Goal: Find specific page/section: Find specific page/section

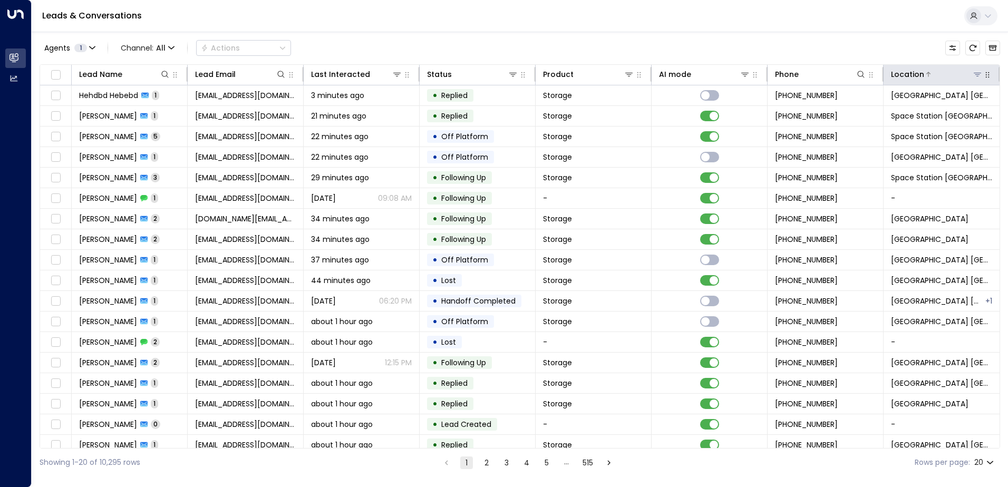
click at [973, 77] on icon at bounding box center [977, 74] width 8 height 8
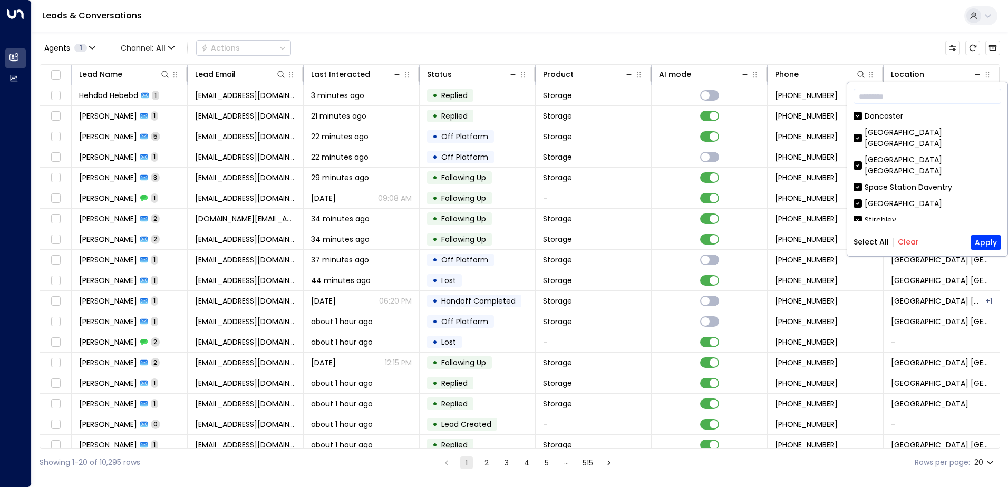
click at [905, 243] on button "Clear" at bounding box center [907, 242] width 21 height 8
click at [869, 117] on div "Doncaster" at bounding box center [883, 116] width 38 height 11
click at [984, 246] on button "Apply" at bounding box center [985, 242] width 31 height 15
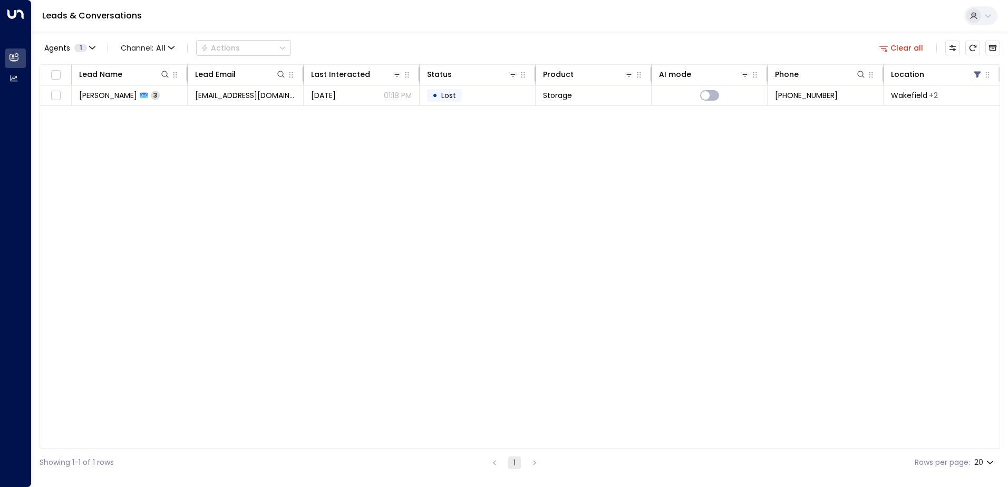
click at [884, 47] on icon "button" at bounding box center [882, 47] width 9 height 9
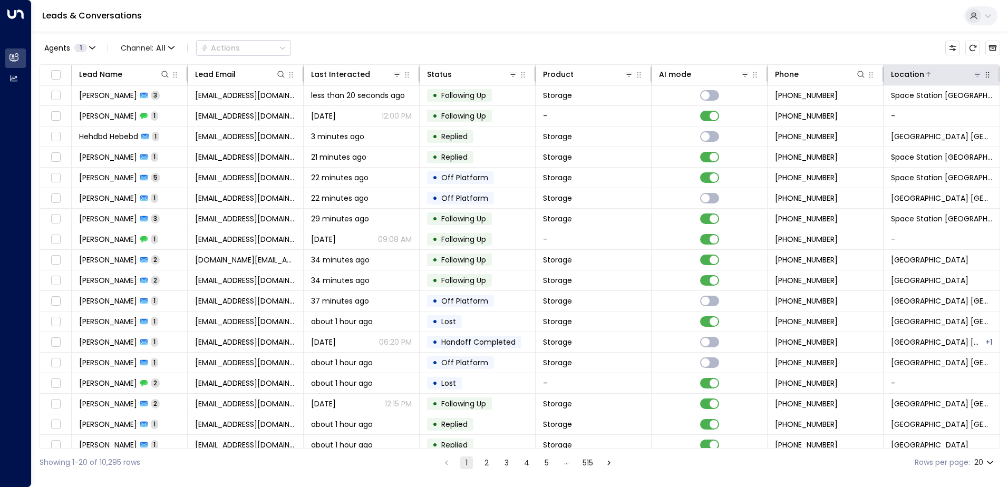
click at [972, 80] on div "Location" at bounding box center [937, 74] width 92 height 13
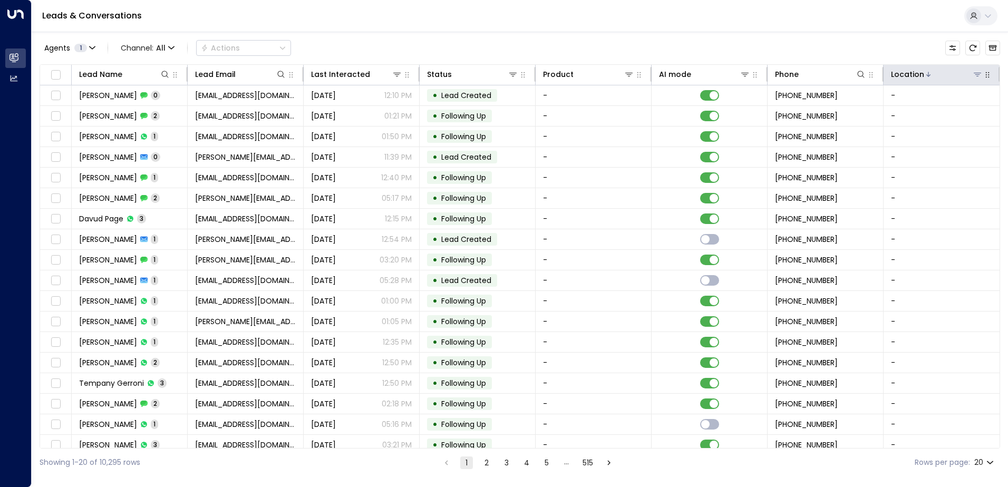
click at [973, 76] on icon at bounding box center [977, 74] width 8 height 8
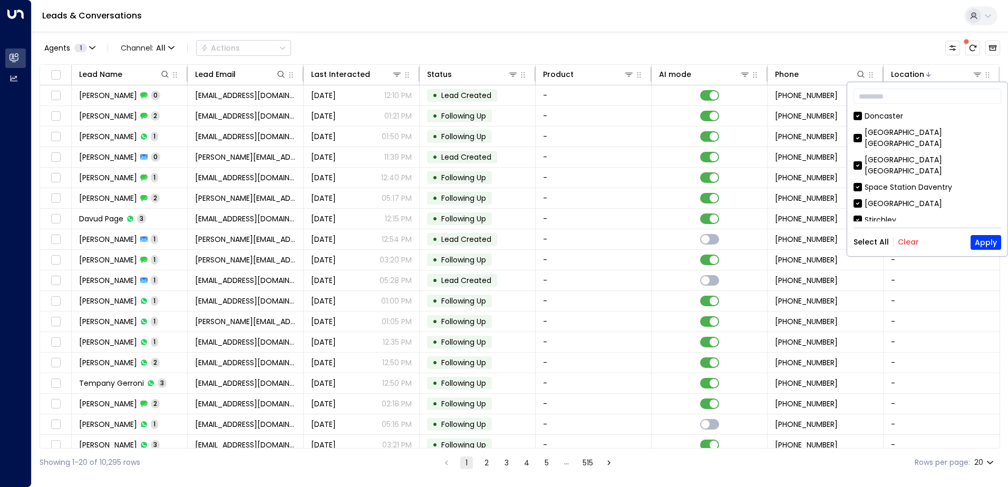
click at [903, 238] on button "Clear" at bounding box center [907, 242] width 21 height 8
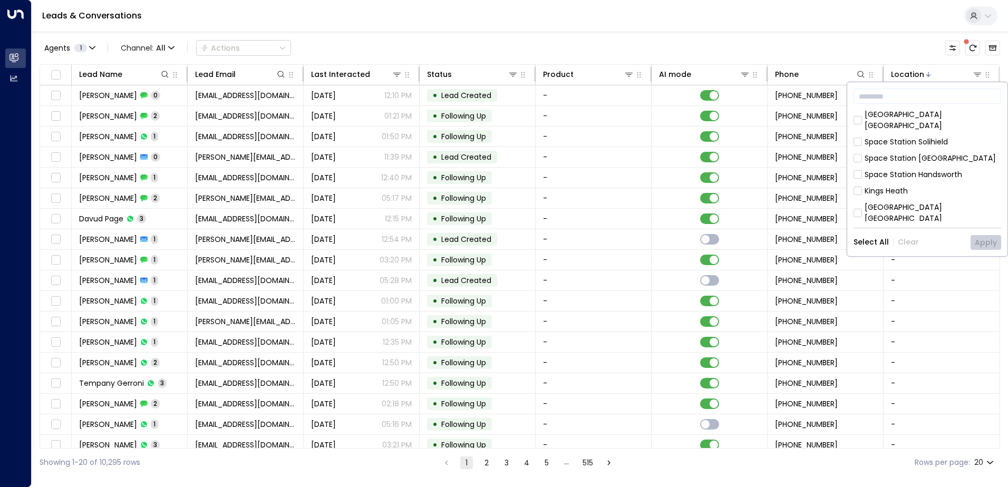
scroll to position [316, 0]
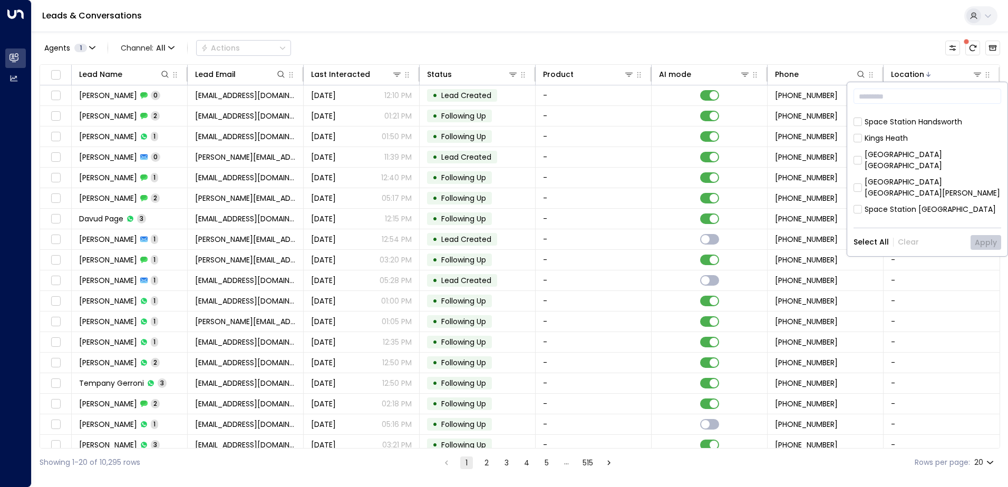
click at [893, 269] on div "Space Station [GEOGRAPHIC_DATA]" at bounding box center [929, 274] width 131 height 11
click at [990, 240] on button "Apply" at bounding box center [985, 242] width 31 height 15
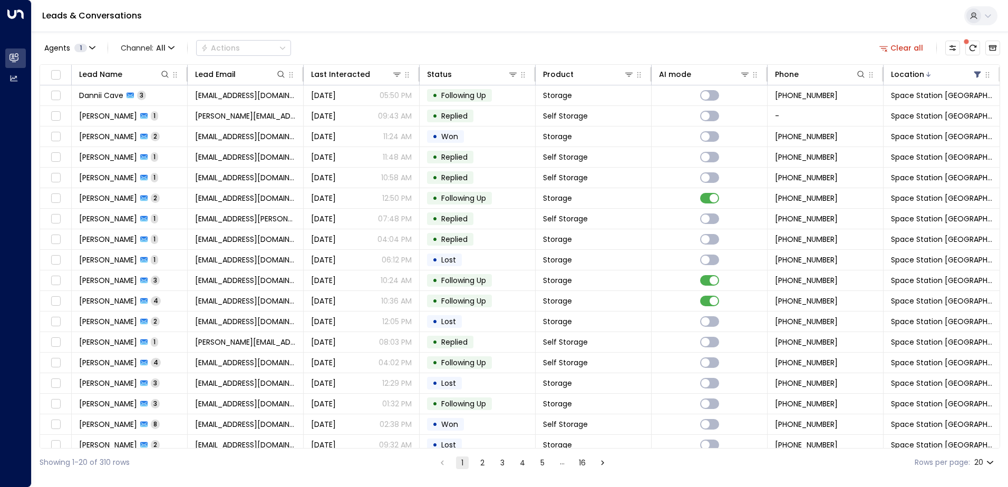
click at [988, 464] on body "Overview Leads & Conversations Leads & Conversations Analytics Analytics Leads …" at bounding box center [504, 238] width 1008 height 476
click at [980, 450] on li "50" at bounding box center [984, 446] width 30 height 19
type input "**"
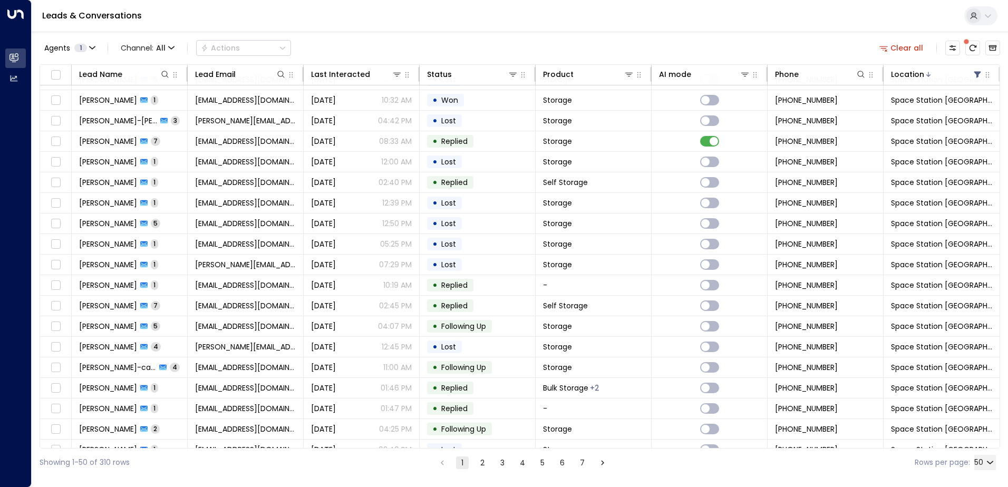
scroll to position [668, 0]
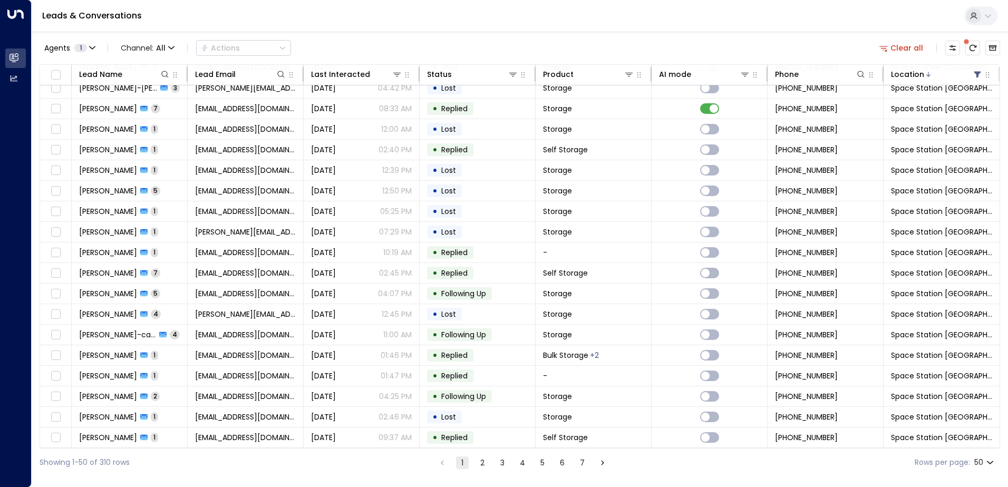
click at [601, 463] on icon "Go to next page" at bounding box center [602, 462] width 9 height 9
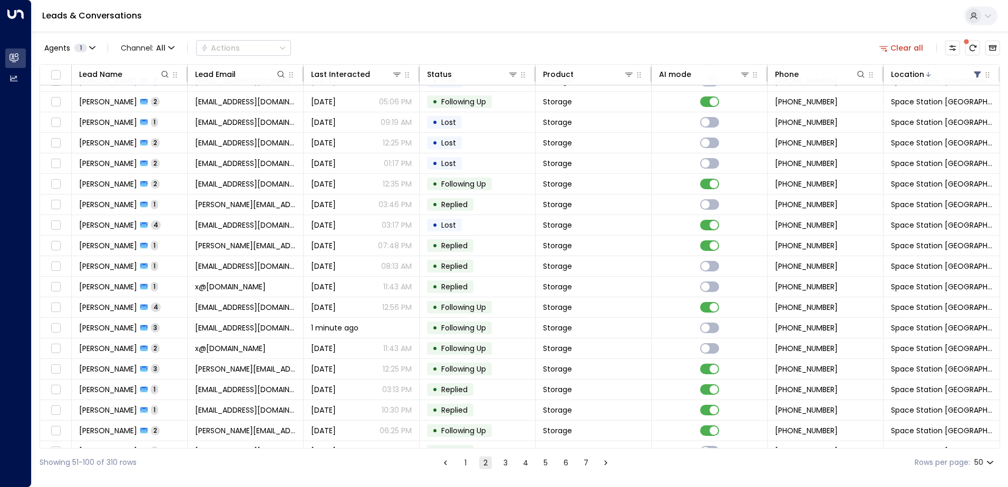
scroll to position [89, 0]
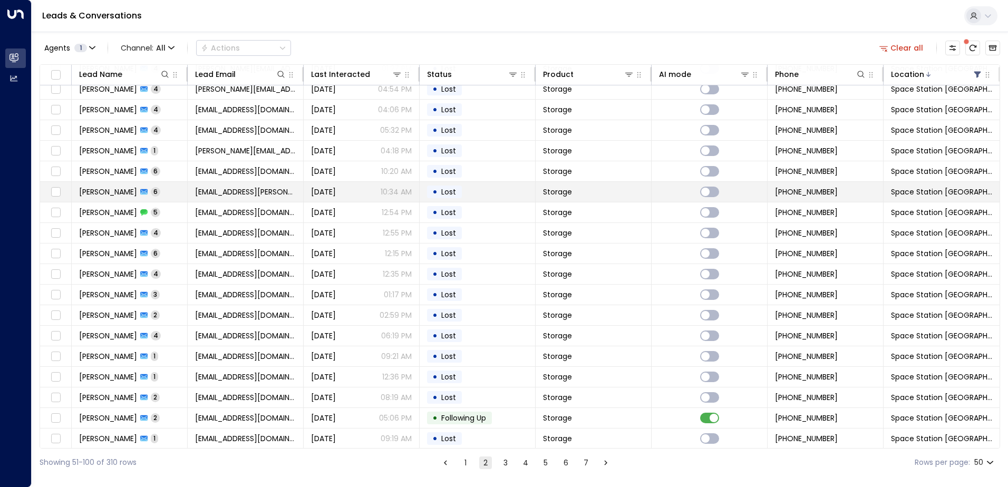
click at [651, 200] on td at bounding box center [709, 192] width 116 height 20
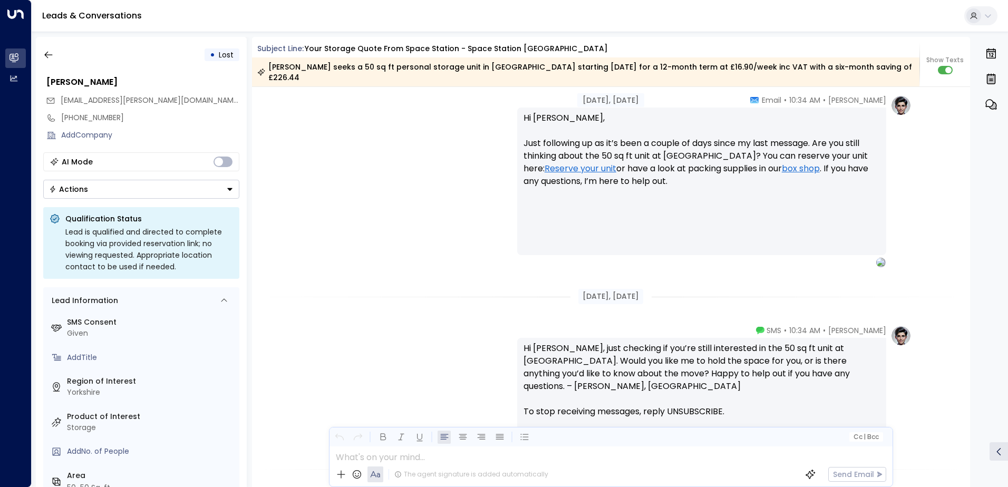
scroll to position [1758, 0]
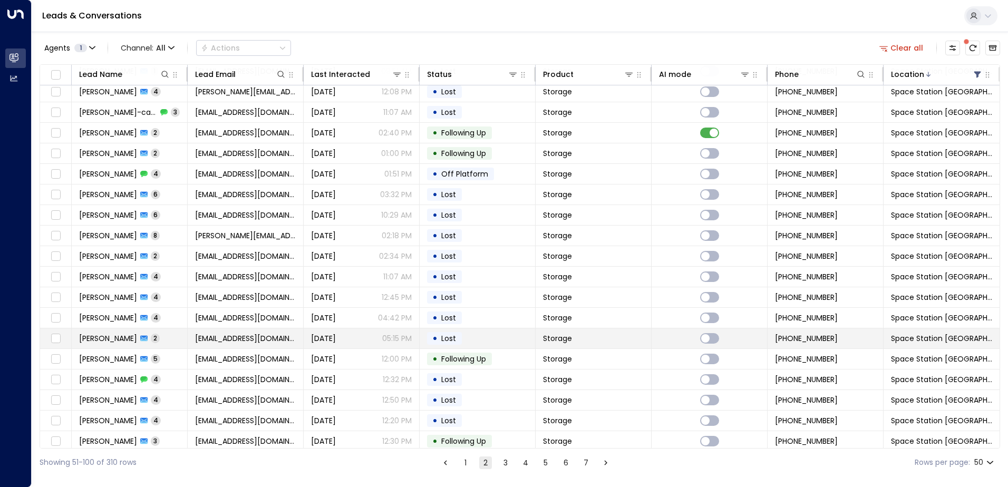
scroll to position [668, 0]
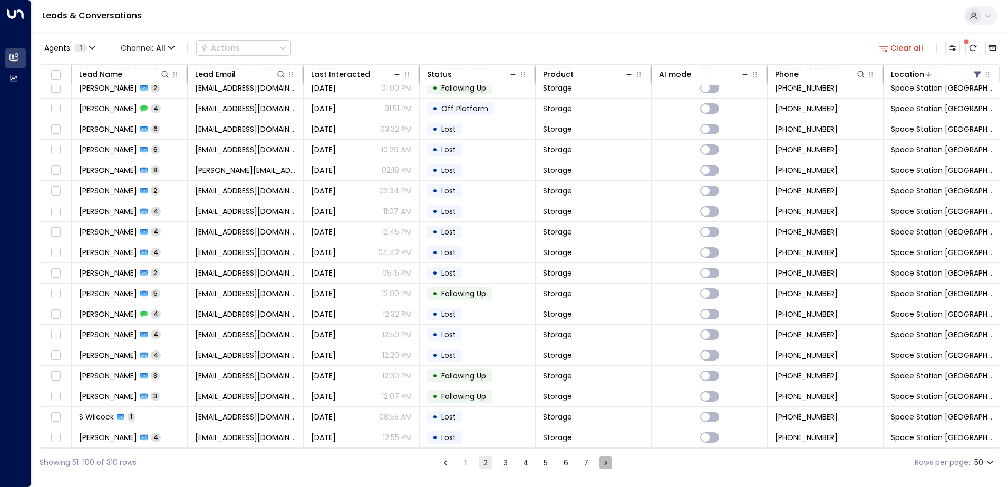
click at [603, 462] on icon "Go to next page" at bounding box center [605, 462] width 9 height 9
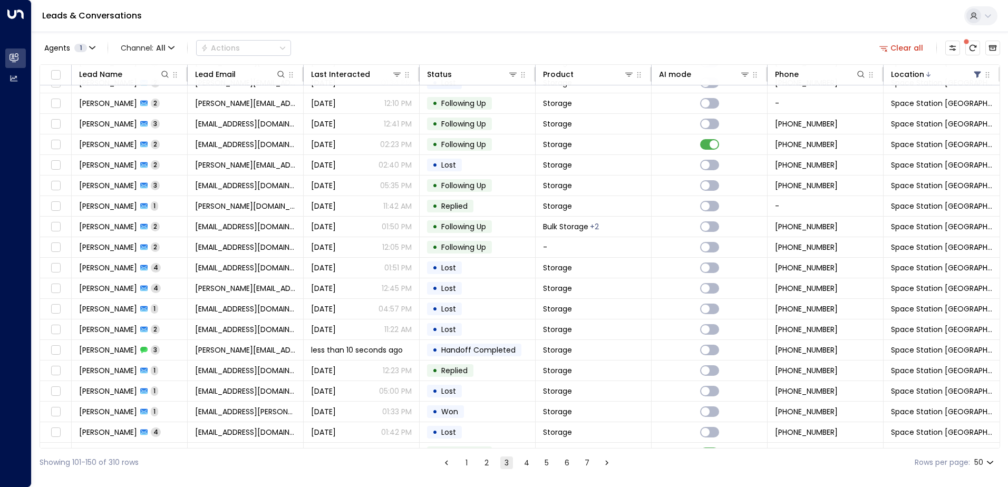
scroll to position [668, 0]
